Goal: Task Accomplishment & Management: Manage account settings

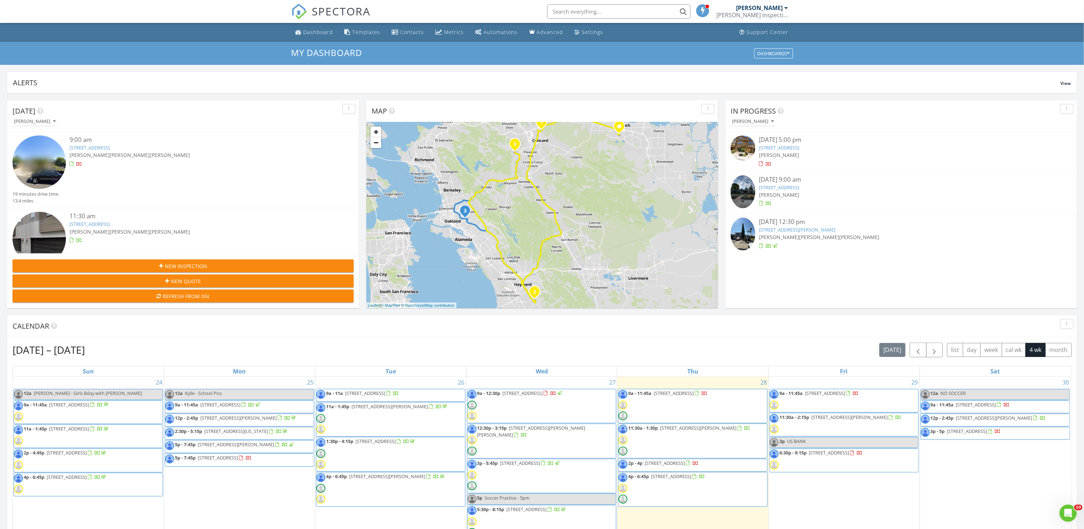
scroll to position [674, 1106]
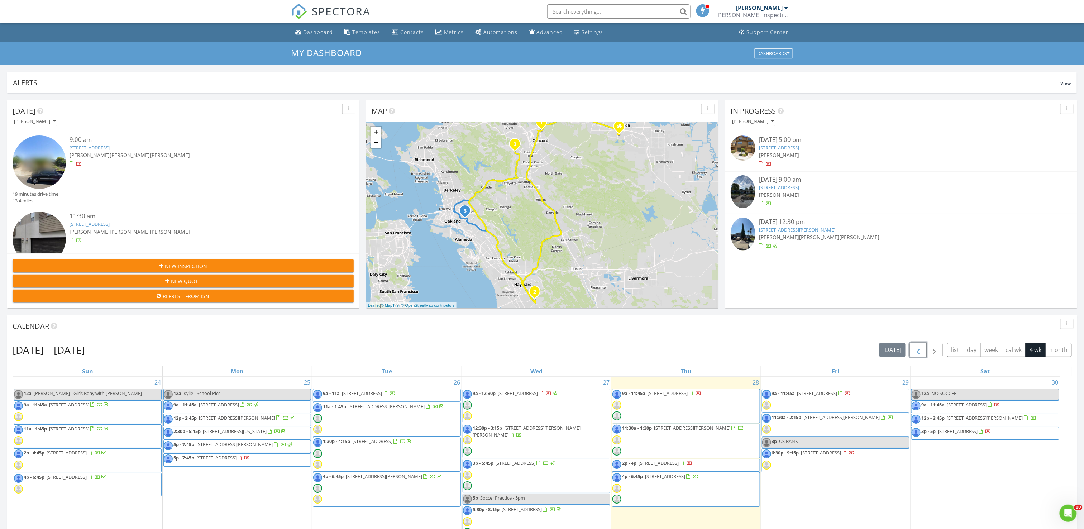
click at [919, 353] on span "button" at bounding box center [918, 350] width 9 height 9
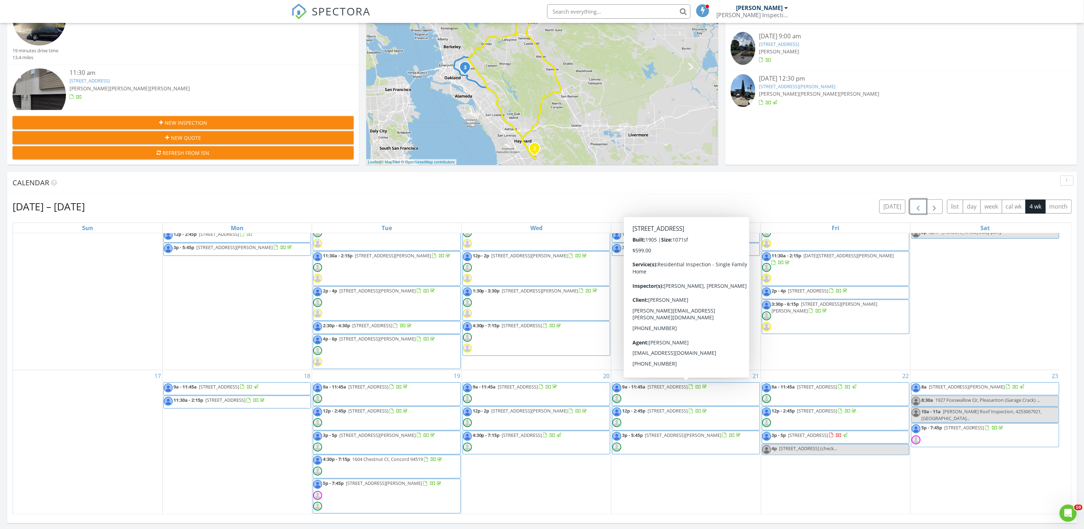
scroll to position [358, 0]
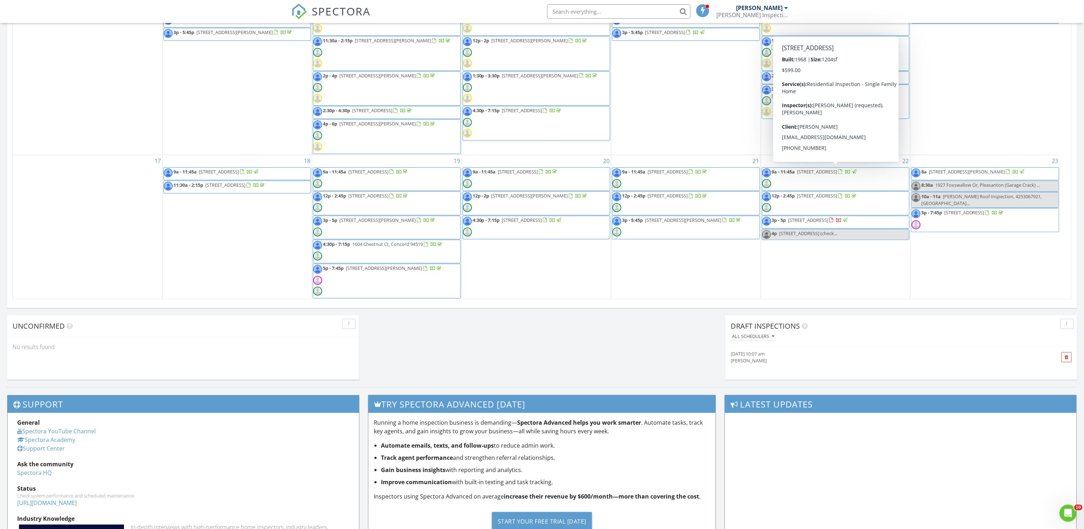
click at [838, 172] on span "266 Highlands Ct , San Pablo 94806" at bounding box center [818, 171] width 40 height 6
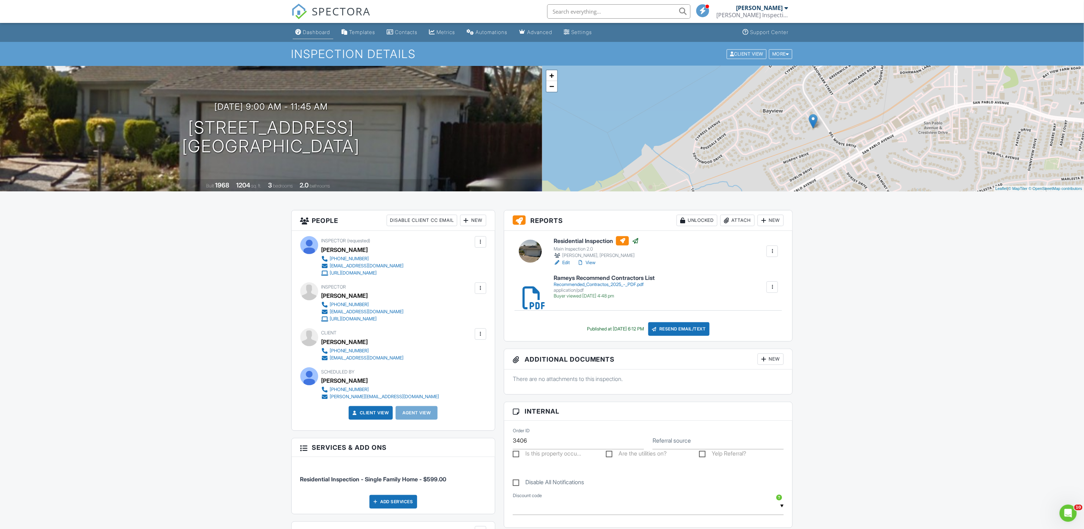
click at [323, 34] on div "Dashboard" at bounding box center [316, 32] width 27 height 6
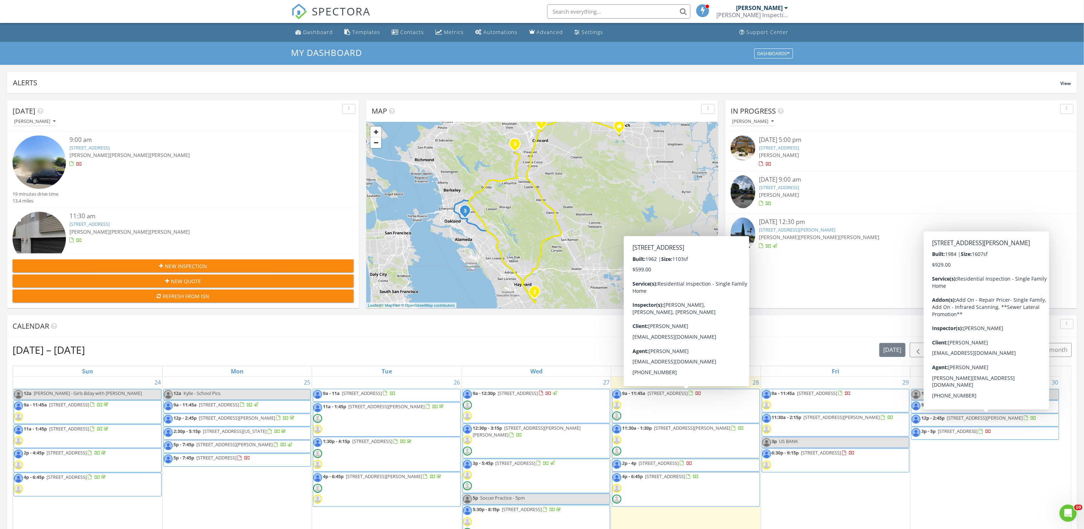
click at [662, 395] on span "3561 Falcon Dr, Concord 94520" at bounding box center [668, 393] width 40 height 6
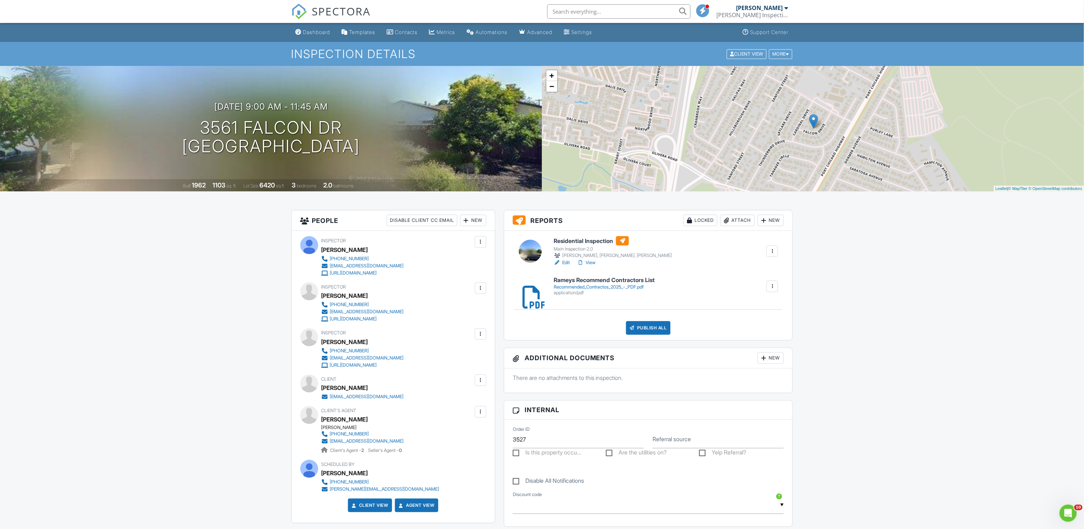
click at [567, 262] on link "Edit" at bounding box center [562, 262] width 16 height 7
click at [318, 28] on link "Dashboard" at bounding box center [313, 32] width 41 height 13
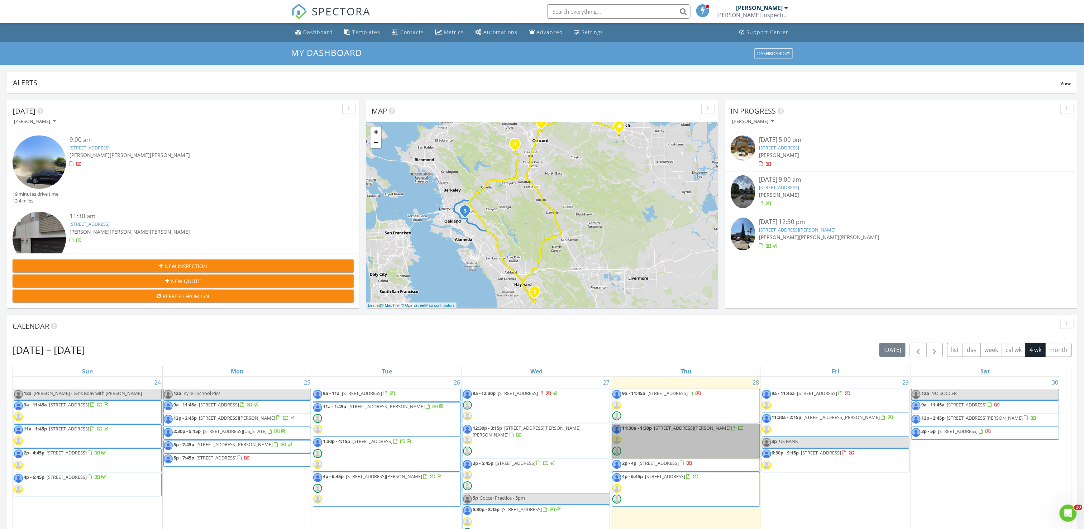
click at [693, 433] on link "11:30a - 1:30p 850 Heaven Ct, Hayward 94544" at bounding box center [686, 441] width 148 height 35
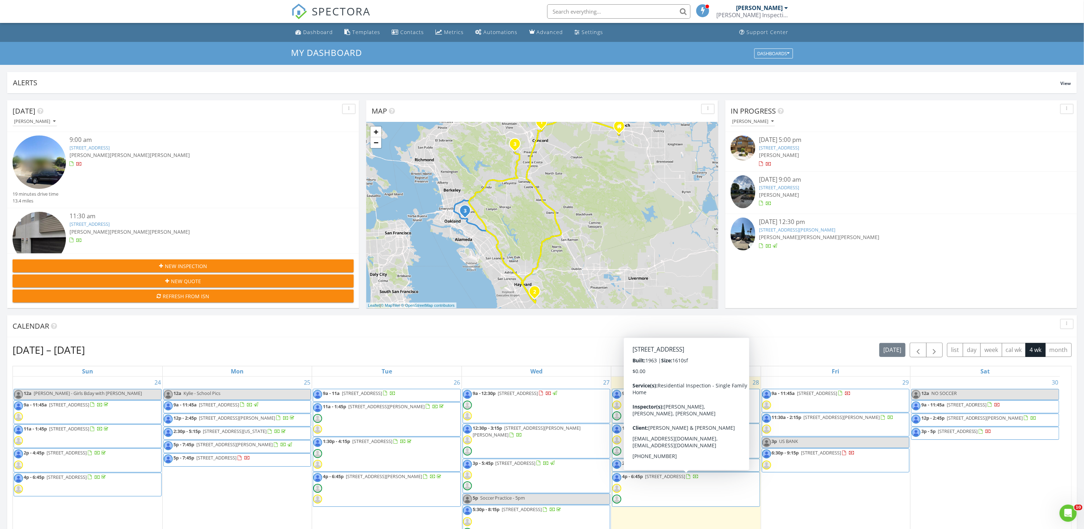
click at [675, 480] on span "2602 Pebble Beach Loop, Lafayette 94549" at bounding box center [665, 476] width 40 height 6
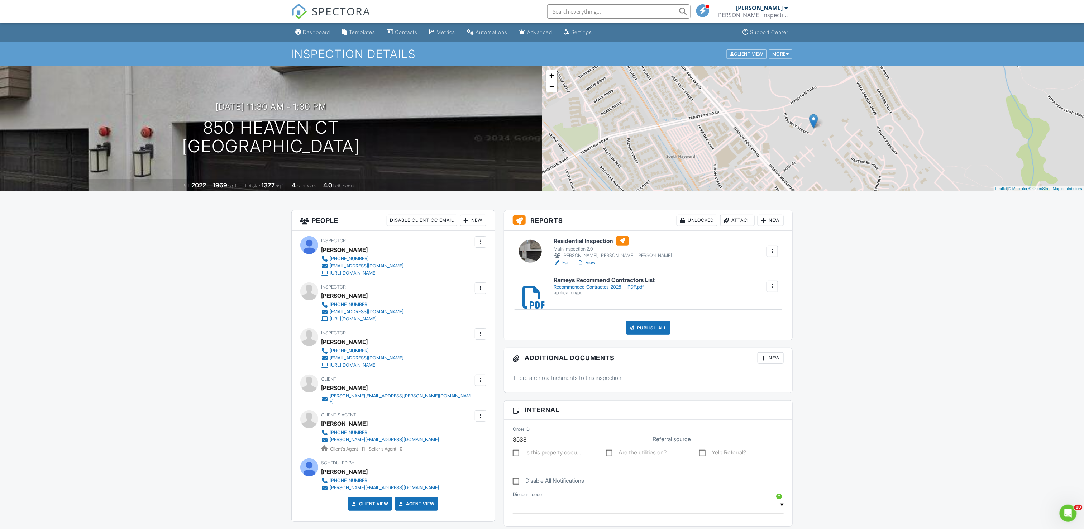
click at [568, 263] on link "Edit" at bounding box center [562, 262] width 16 height 7
